Goal: Entertainment & Leisure: Consume media (video, audio)

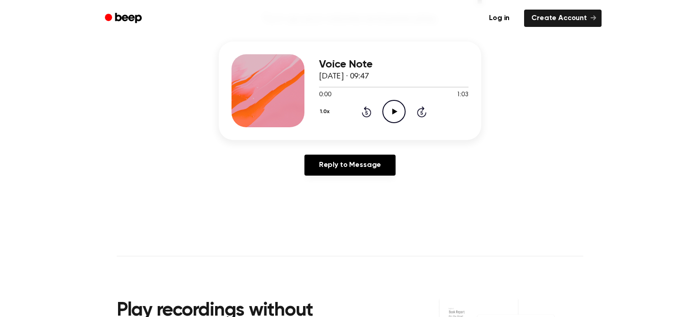
scroll to position [101, 0]
click at [394, 108] on icon "Play Audio" at bounding box center [394, 111] width 23 height 23
click at [397, 115] on icon "Pause Audio" at bounding box center [394, 111] width 23 height 23
click at [363, 115] on icon at bounding box center [367, 112] width 10 height 11
click at [363, 117] on icon "Rewind 5 seconds" at bounding box center [367, 112] width 10 height 12
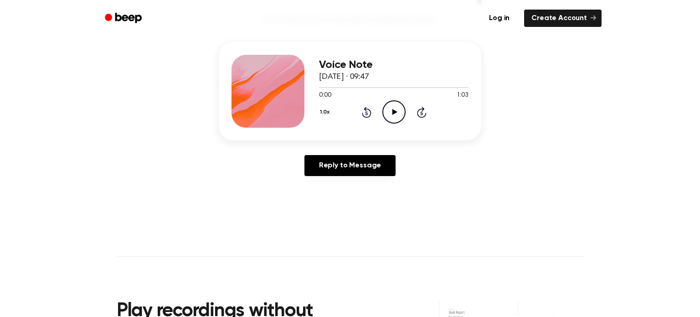
click at [363, 116] on icon "Rewind 5 seconds" at bounding box center [367, 112] width 10 height 12
click at [379, 119] on div "1.0x Rewind 5 seconds Play Audio Skip 5 seconds" at bounding box center [394, 111] width 150 height 23
click at [398, 113] on icon "Play Audio" at bounding box center [394, 111] width 23 height 23
click at [387, 105] on icon "Pause Audio" at bounding box center [394, 111] width 23 height 23
click at [367, 113] on icon at bounding box center [366, 113] width 2 height 4
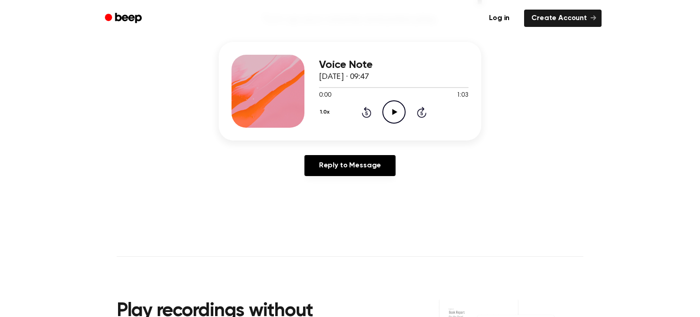
click at [380, 108] on div "1.0x Rewind 5 seconds Play Audio Skip 5 seconds" at bounding box center [394, 111] width 150 height 23
click at [396, 111] on icon "Play Audio" at bounding box center [394, 111] width 23 height 23
click at [387, 108] on icon "Pause Audio" at bounding box center [394, 111] width 23 height 23
click at [354, 114] on div "1.0x Rewind 5 seconds Play Audio Skip 5 seconds" at bounding box center [394, 111] width 150 height 23
click at [362, 114] on icon "Rewind 5 seconds" at bounding box center [367, 112] width 10 height 12
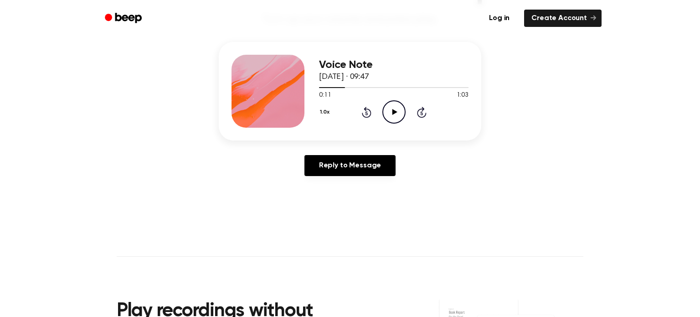
click at [362, 111] on icon "Rewind 5 seconds" at bounding box center [367, 112] width 10 height 12
click at [363, 112] on icon "Rewind 5 seconds" at bounding box center [367, 112] width 10 height 12
click at [352, 112] on div "1.0x Rewind 5 seconds Play Audio Skip 5 seconds" at bounding box center [394, 111] width 150 height 23
click at [363, 114] on icon at bounding box center [367, 112] width 10 height 11
click at [640, 86] on div "Voice Note [DATE] · 09:47 0:00 1:03 Your browser does not support the [object O…" at bounding box center [350, 112] width 679 height 141
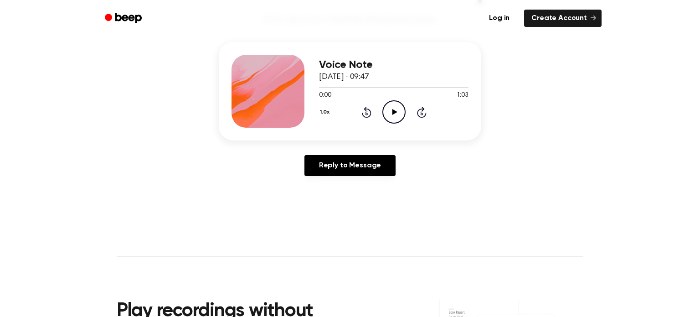
click at [398, 111] on icon "Play Audio" at bounding box center [394, 111] width 23 height 23
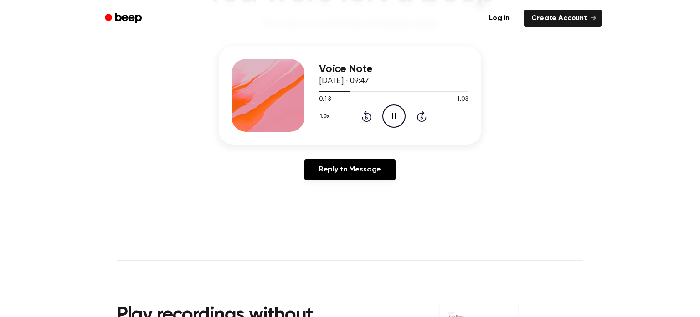
scroll to position [0, 0]
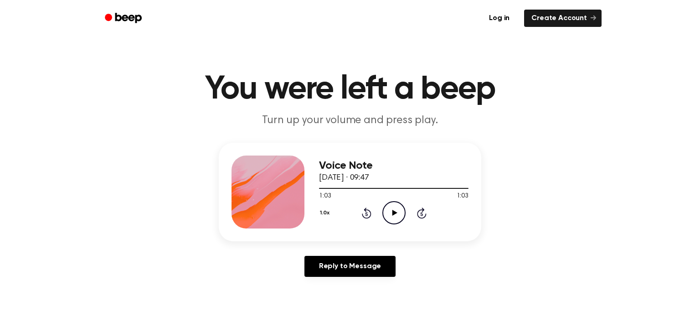
click at [323, 197] on span "1:03" at bounding box center [325, 197] width 12 height 10
click at [401, 212] on icon "Play Audio" at bounding box center [394, 212] width 23 height 23
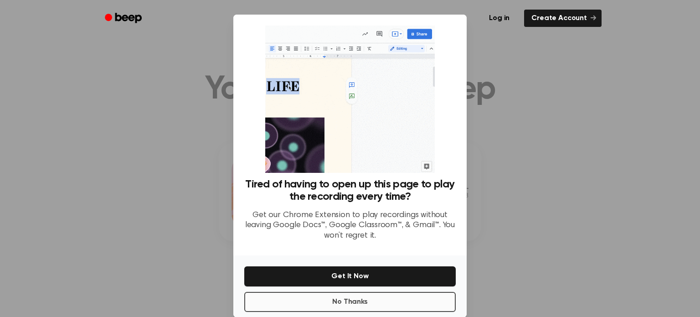
click at [414, 303] on button "No Thanks" at bounding box center [350, 302] width 212 height 20
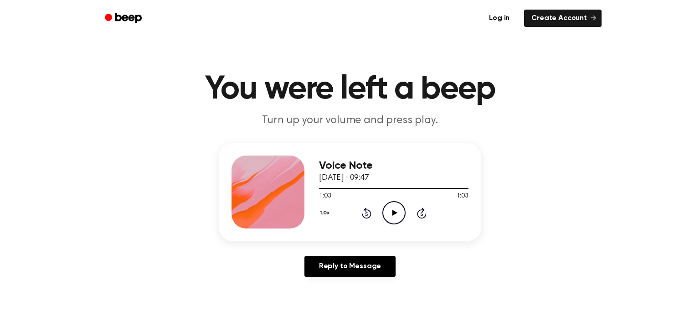
click at [367, 214] on icon "Rewind 5 seconds" at bounding box center [367, 213] width 10 height 12
click at [367, 214] on icon at bounding box center [366, 214] width 2 height 4
click at [367, 217] on icon at bounding box center [367, 212] width 10 height 11
click at [367, 218] on icon at bounding box center [367, 212] width 10 height 11
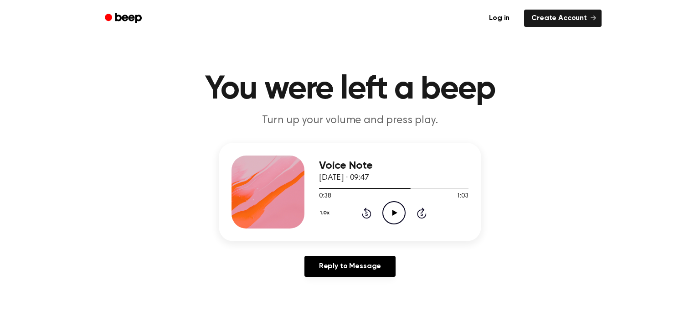
click at [368, 218] on icon at bounding box center [367, 212] width 10 height 11
click at [368, 217] on icon at bounding box center [367, 212] width 10 height 11
click at [368, 218] on icon at bounding box center [367, 212] width 10 height 11
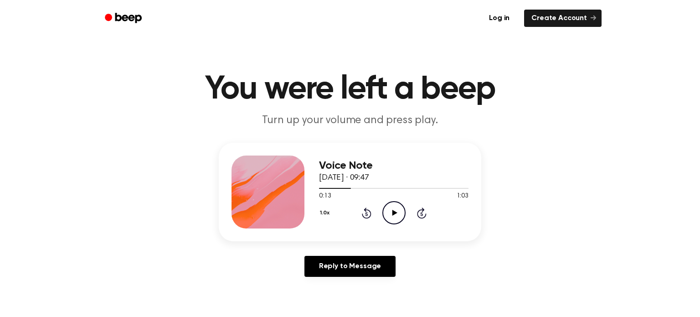
click at [368, 218] on icon at bounding box center [367, 212] width 10 height 11
click at [365, 223] on div "1.0x Rewind 5 seconds Play Audio Skip 5 seconds" at bounding box center [394, 212] width 150 height 23
click at [388, 219] on icon "Play Audio" at bounding box center [394, 212] width 23 height 23
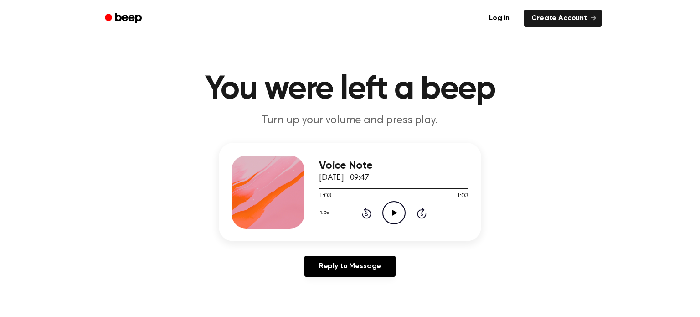
click at [395, 219] on icon "Play Audio" at bounding box center [394, 212] width 23 height 23
click at [394, 219] on icon "Pause Audio" at bounding box center [394, 212] width 23 height 23
click at [396, 214] on icon "Play Audio" at bounding box center [394, 212] width 23 height 23
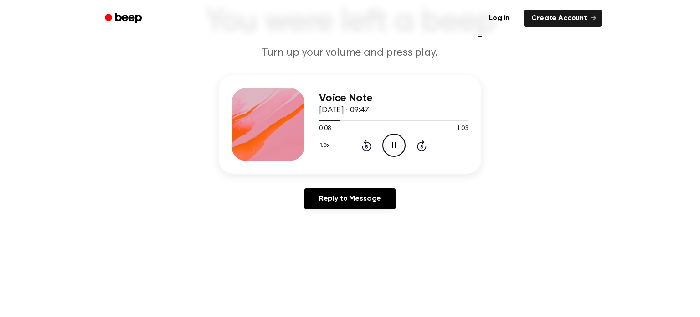
scroll to position [66, 0]
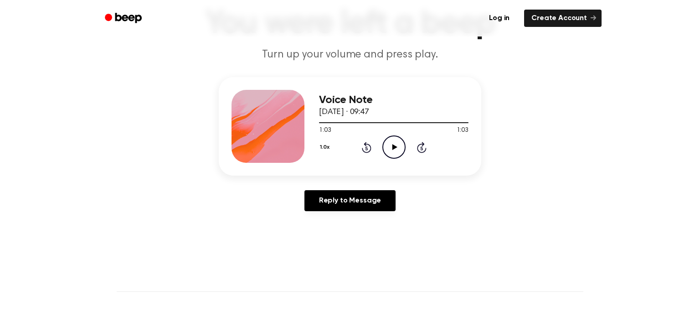
click at [401, 150] on icon "Play Audio" at bounding box center [394, 146] width 23 height 23
